Goal: Communication & Community: Answer question/provide support

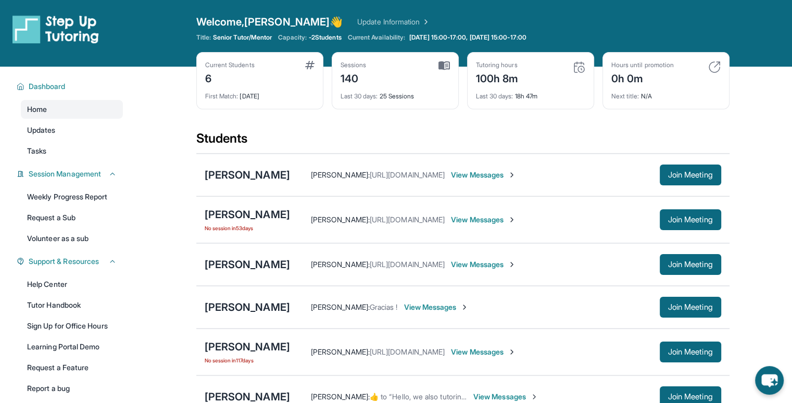
click at [633, 75] on div "0h 0m" at bounding box center [642, 77] width 62 height 17
click at [677, 82] on div "Hours until promotion 0h 0m" at bounding box center [665, 73] width 109 height 25
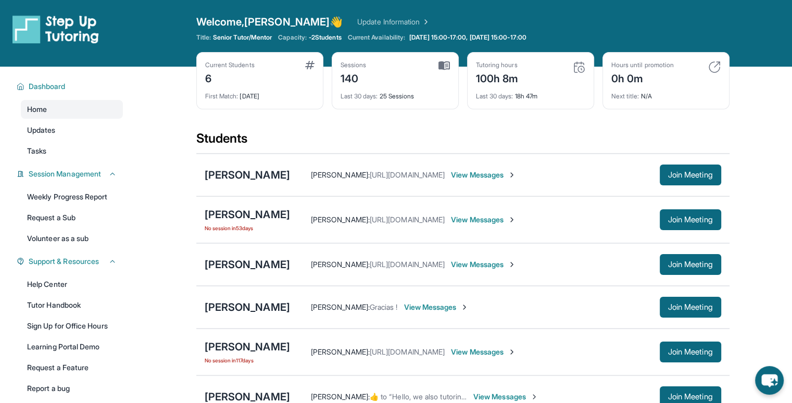
click at [256, 37] on span "Senior Tutor/Mentor" at bounding box center [242, 37] width 59 height 8
click at [161, 54] on div "Open sidebar Welcome, [PERSON_NAME] 👋 Update Information Title: Senior Tutor/Me…" at bounding box center [396, 33] width 792 height 67
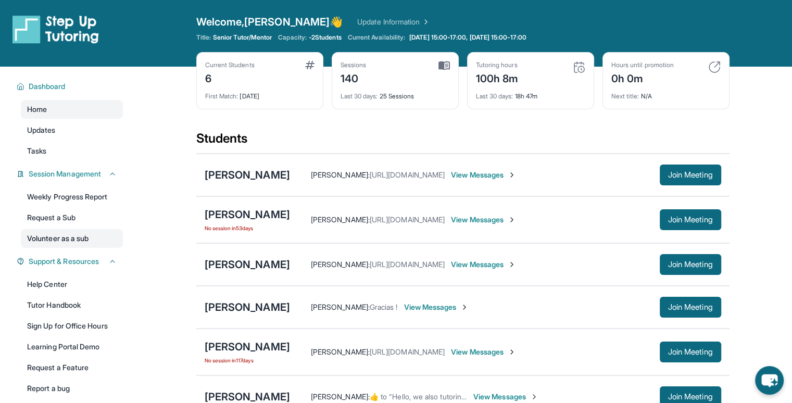
click at [86, 236] on link "Volunteer as a sub" at bounding box center [72, 238] width 102 height 19
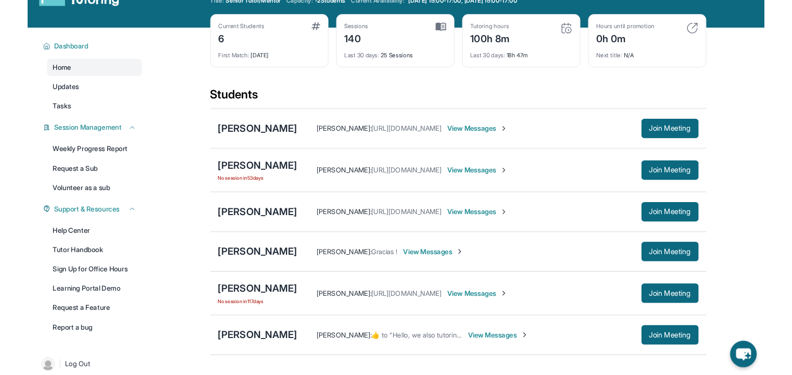
scroll to position [37, 0]
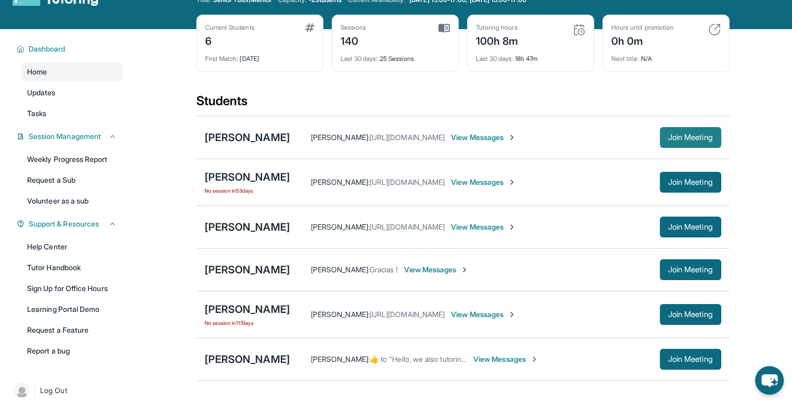
click at [686, 142] on button "Join Meeting" at bounding box center [689, 137] width 61 height 21
